Goal: Task Accomplishment & Management: Use online tool/utility

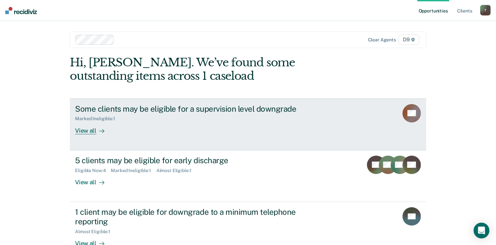
click at [85, 131] on div "View all" at bounding box center [93, 128] width 37 height 13
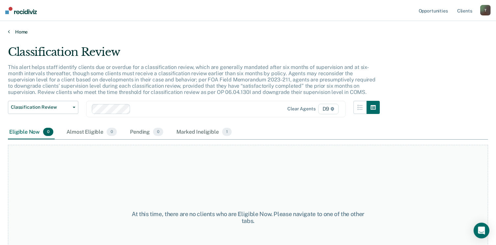
click at [20, 33] on link "Home" at bounding box center [248, 32] width 480 height 6
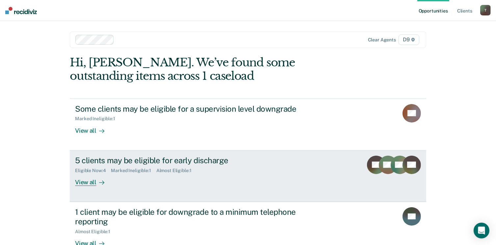
click at [92, 187] on link "5 clients may be eligible for early discharge Eligible Now : 4 Marked Ineligibl…" at bounding box center [248, 177] width 356 height 52
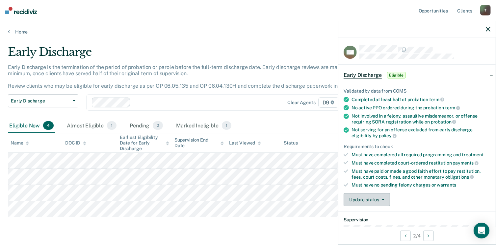
click at [376, 195] on button "Update status" at bounding box center [367, 199] width 46 height 13
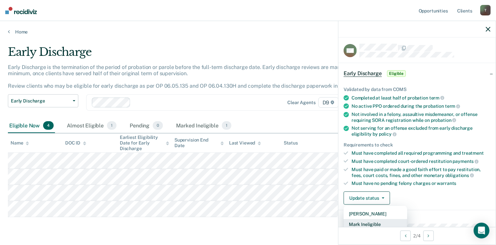
click at [374, 221] on button "Mark Ineligible" at bounding box center [376, 224] width 64 height 11
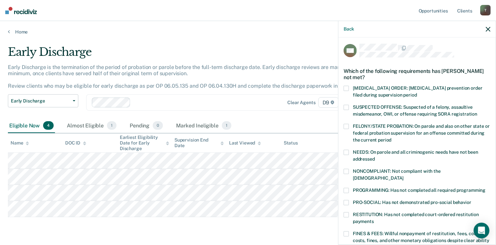
click at [347, 188] on span at bounding box center [346, 190] width 5 height 5
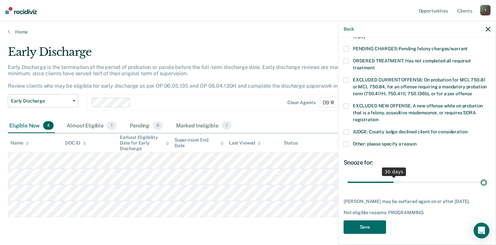
scroll to position [213, 0]
drag, startPoint x: 392, startPoint y: 175, endPoint x: 503, endPoint y: 181, distance: 111.3
type input "90"
click at [486, 181] on input "range" at bounding box center [416, 183] width 139 height 12
click at [371, 225] on button "Save" at bounding box center [365, 227] width 42 height 13
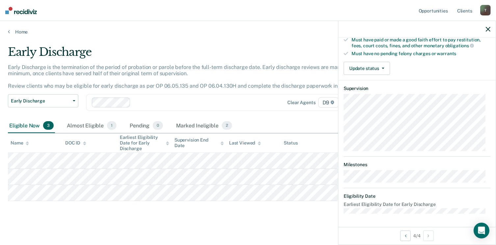
scroll to position [122, 0]
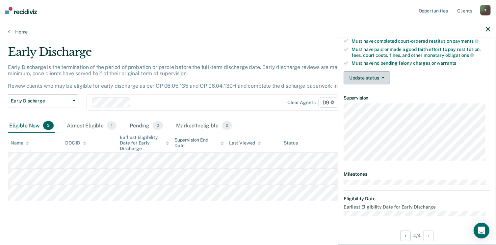
click at [375, 74] on button "Update status" at bounding box center [367, 77] width 46 height 13
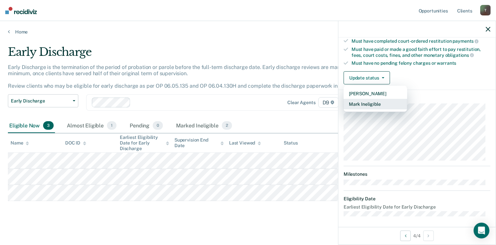
click at [366, 106] on button "Mark Ineligible" at bounding box center [376, 104] width 64 height 11
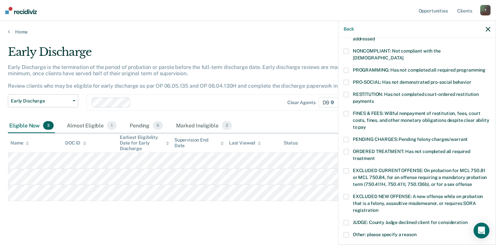
click at [346, 137] on span at bounding box center [346, 139] width 5 height 5
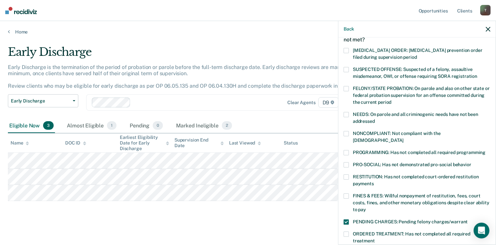
scroll to position [40, 0]
click at [367, 149] on span "PROGRAMMING: Has not completed all required programming" at bounding box center [419, 151] width 133 height 5
click at [346, 219] on span at bounding box center [346, 221] width 5 height 5
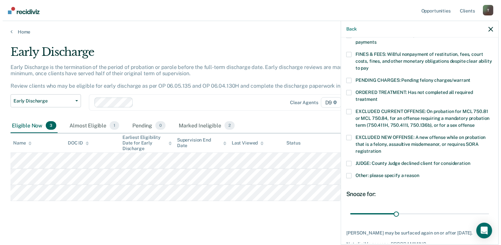
scroll to position [213, 0]
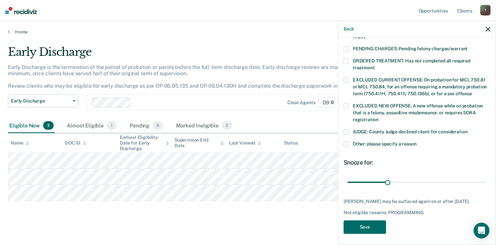
type input "26"
click at [365, 229] on button "Save" at bounding box center [365, 227] width 42 height 13
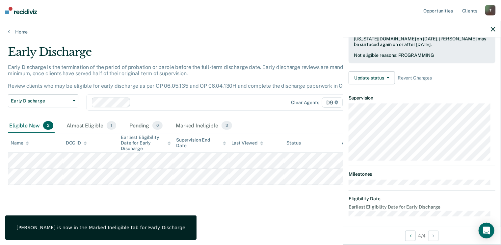
scroll to position [122, 0]
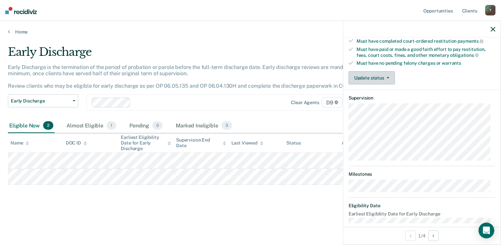
click at [380, 73] on button "Update status" at bounding box center [371, 77] width 46 height 13
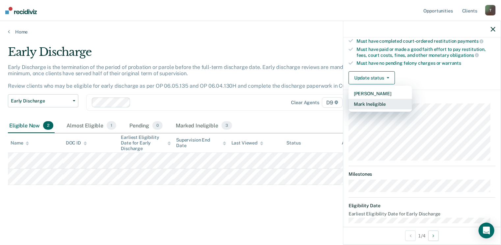
click at [384, 100] on button "Mark Ineligible" at bounding box center [380, 104] width 64 height 11
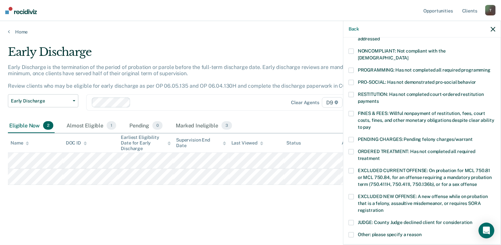
click at [351, 68] on span at bounding box center [350, 70] width 5 height 5
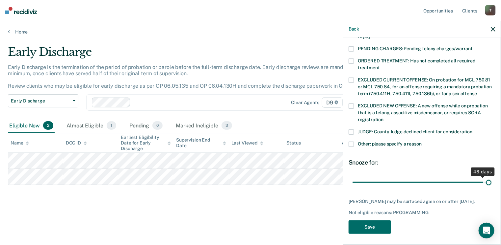
scroll to position [207, 0]
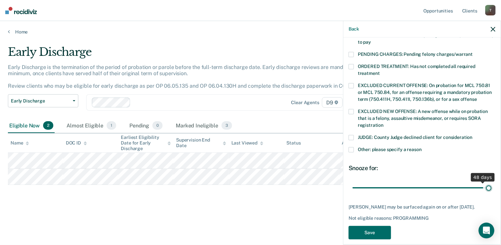
drag, startPoint x: 431, startPoint y: 175, endPoint x: 492, endPoint y: 172, distance: 61.6
type input "50"
click at [491, 183] on input "range" at bounding box center [421, 189] width 139 height 12
click at [369, 226] on button "Save" at bounding box center [369, 232] width 42 height 13
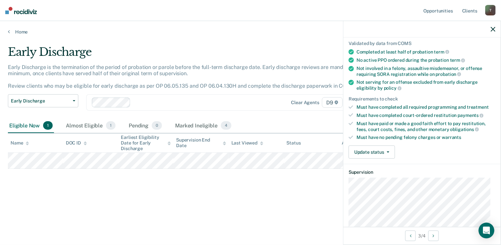
scroll to position [43, 0]
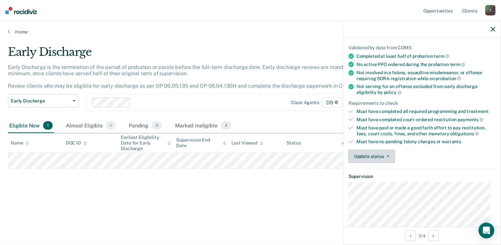
click at [375, 154] on button "Update status" at bounding box center [371, 156] width 46 height 13
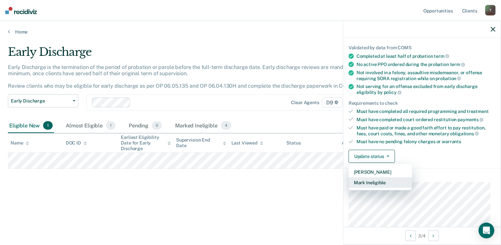
click at [370, 179] on button "Mark Ineligible" at bounding box center [380, 183] width 64 height 11
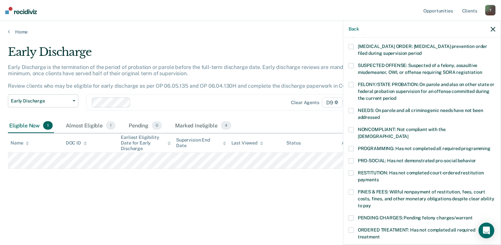
click at [353, 171] on span at bounding box center [350, 173] width 5 height 5
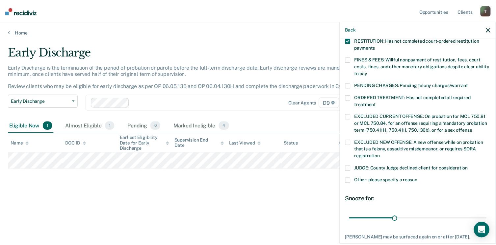
scroll to position [213, 0]
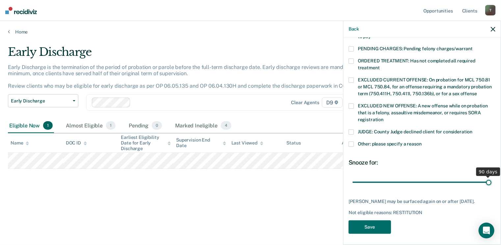
drag, startPoint x: 398, startPoint y: 176, endPoint x: 503, endPoint y: 173, distance: 104.3
type input "90"
click at [491, 177] on input "range" at bounding box center [421, 183] width 139 height 12
click at [372, 226] on button "Save" at bounding box center [369, 227] width 42 height 13
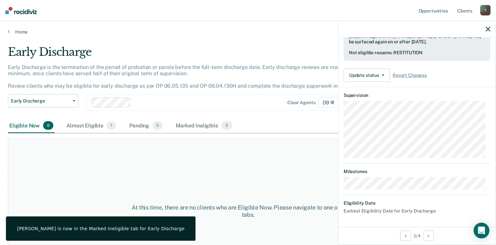
scroll to position [178, 0]
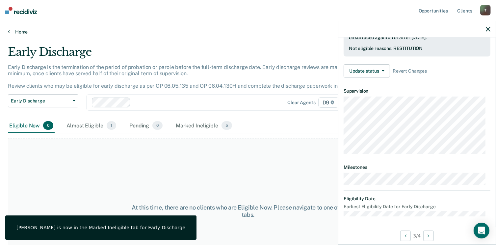
click at [15, 34] on link "Home" at bounding box center [248, 32] width 480 height 6
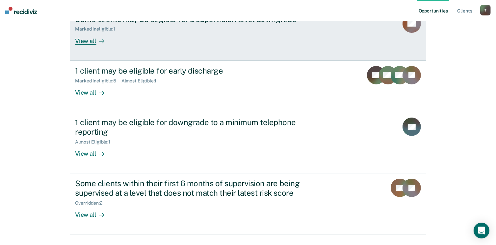
scroll to position [98, 0]
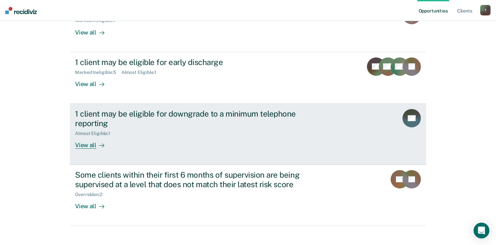
click at [76, 148] on div "View all" at bounding box center [93, 142] width 37 height 13
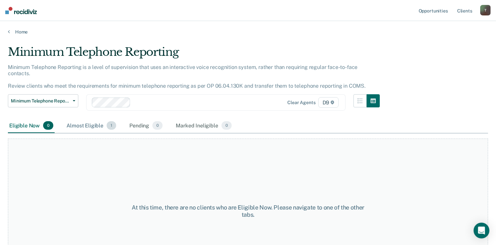
click at [90, 119] on div "Almost Eligible 1" at bounding box center [91, 126] width 52 height 14
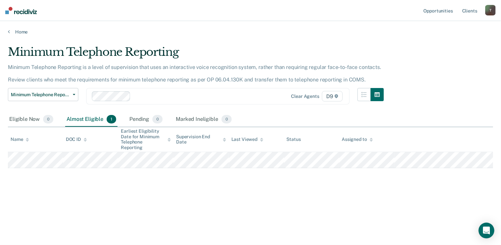
click at [23, 35] on main "Minimum Telephone Reporting Minimum Telephone Reporting is a level of supervisi…" at bounding box center [250, 139] width 501 height 209
click at [24, 32] on link "Home" at bounding box center [250, 32] width 485 height 6
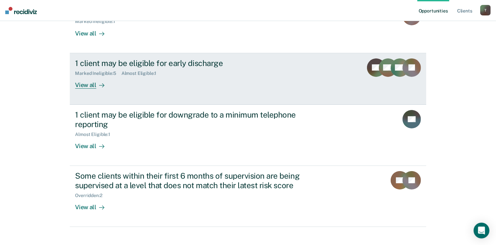
scroll to position [105, 0]
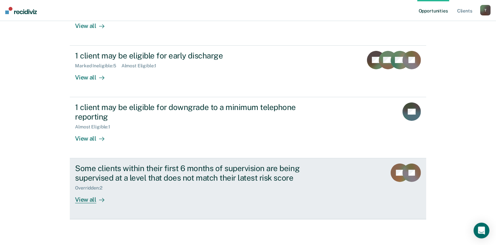
click at [82, 203] on link "Some clients within their first 6 months of supervision are being supervised at…" at bounding box center [248, 189] width 356 height 61
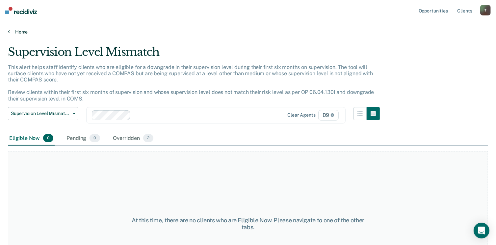
click at [17, 31] on link "Home" at bounding box center [248, 32] width 480 height 6
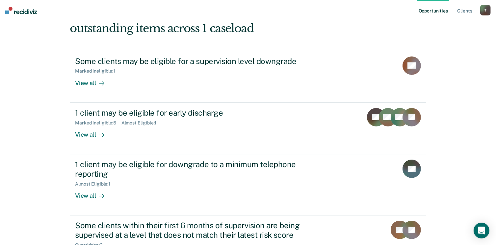
scroll to position [44, 0]
